Goal: Information Seeking & Learning: Understand process/instructions

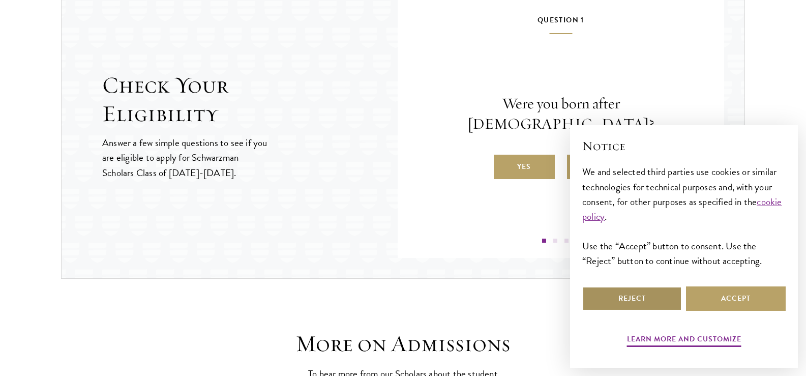
click at [626, 297] on button "Reject" at bounding box center [632, 298] width 100 height 24
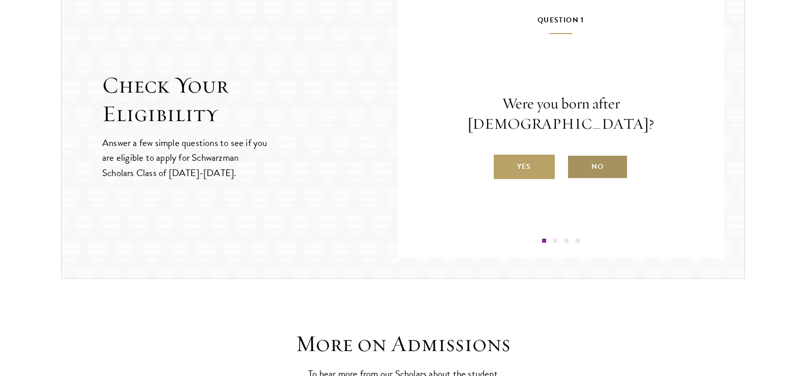
click at [577, 162] on label "No" at bounding box center [597, 167] width 61 height 24
click at [576, 162] on input "No" at bounding box center [571, 160] width 9 height 9
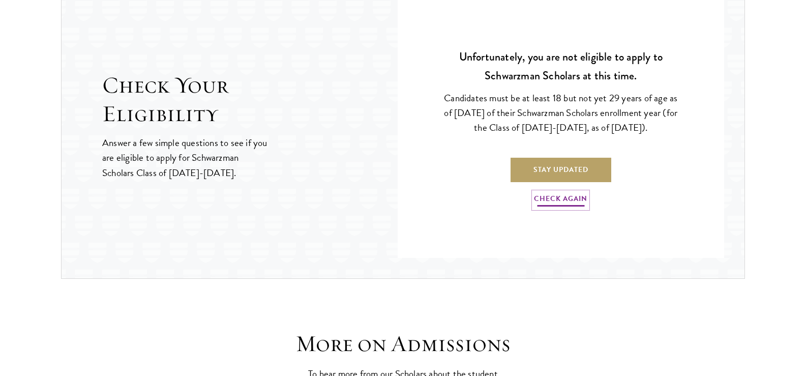
click at [566, 200] on link "Check Again" at bounding box center [560, 200] width 53 height 16
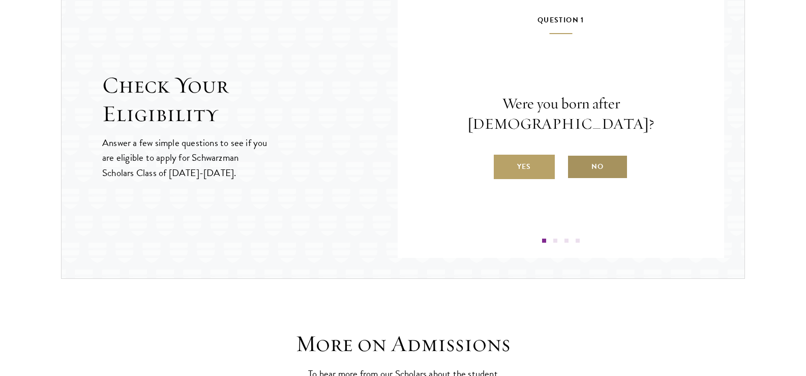
click at [590, 158] on label "No" at bounding box center [597, 167] width 61 height 24
click at [576, 158] on input "No" at bounding box center [571, 160] width 9 height 9
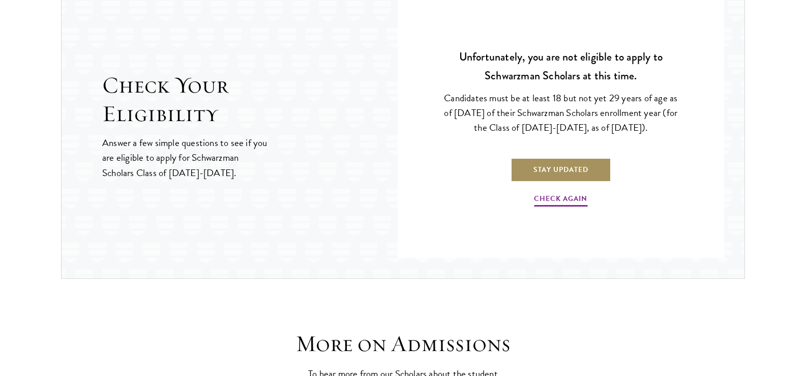
click at [564, 181] on link "Stay Updated" at bounding box center [560, 170] width 101 height 24
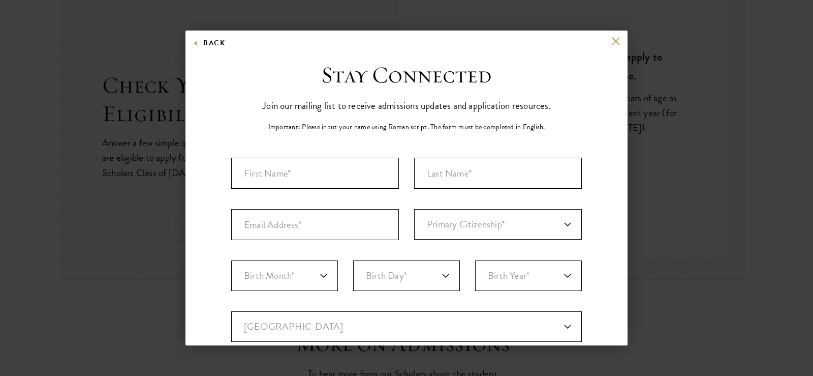
click at [613, 43] on div "Back" at bounding box center [407, 49] width 442 height 24
click at [611, 40] on button at bounding box center [615, 41] width 9 height 9
